Goal: Transaction & Acquisition: Purchase product/service

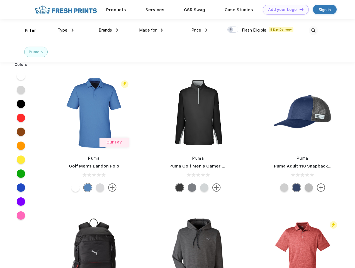
scroll to position [0, 0]
click at [284, 9] on link "Add your Logo Design Tool" at bounding box center [286, 10] width 46 height 10
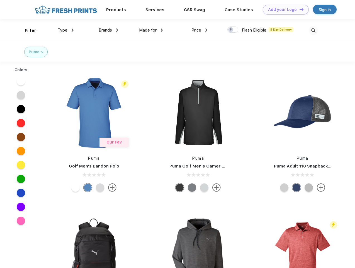
click at [0, 0] on div "Design Tool" at bounding box center [0, 0] width 0 height 0
click at [299, 9] on link "Add your Logo Design Tool" at bounding box center [286, 10] width 46 height 10
click at [27, 30] on div "Filter" at bounding box center [30, 30] width 11 height 6
click at [66, 30] on span "Type" at bounding box center [63, 30] width 10 height 5
click at [108, 30] on span "Brands" at bounding box center [105, 30] width 13 height 5
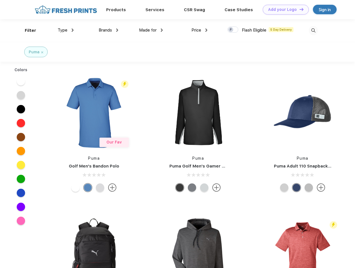
click at [151, 30] on span "Made for" at bounding box center [148, 30] width 18 height 5
click at [200, 30] on span "Price" at bounding box center [197, 30] width 10 height 5
click at [233, 30] on div at bounding box center [233, 29] width 11 height 6
click at [231, 30] on input "checkbox" at bounding box center [230, 28] width 4 height 4
click at [313, 30] on img at bounding box center [313, 30] width 9 height 9
